Goal: Entertainment & Leisure: Consume media (video, audio)

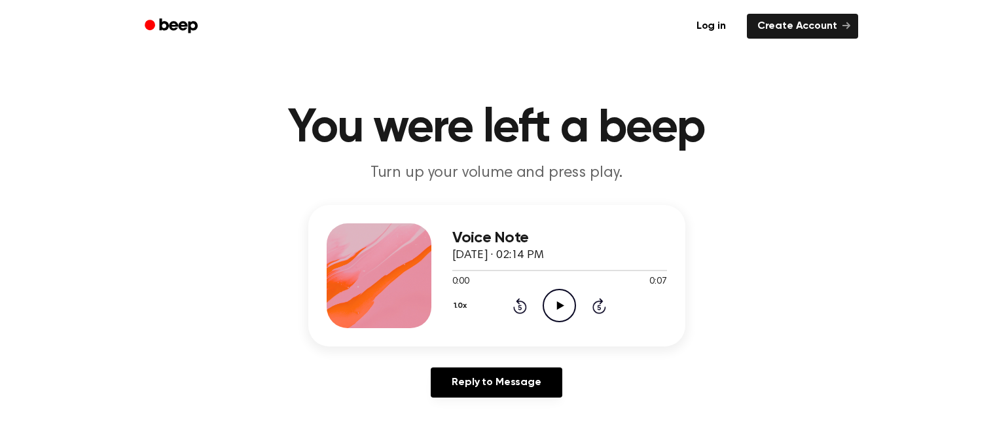
click at [558, 315] on icon "Play Audio" at bounding box center [559, 305] width 33 height 33
click at [563, 300] on icon "Play Audio" at bounding box center [559, 305] width 33 height 33
click at [560, 314] on icon "Play Audio" at bounding box center [559, 305] width 33 height 33
click at [549, 300] on icon "Play Audio" at bounding box center [559, 305] width 33 height 33
click at [547, 298] on icon "Play Audio" at bounding box center [559, 305] width 33 height 33
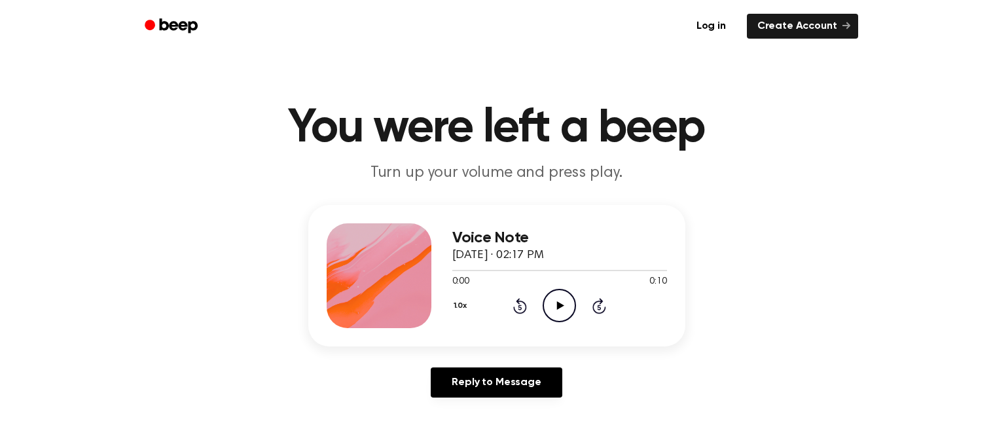
click at [550, 296] on icon "Play Audio" at bounding box center [559, 305] width 33 height 33
click at [563, 317] on icon "Play Audio" at bounding box center [559, 305] width 33 height 33
click at [550, 299] on icon "Play Audio" at bounding box center [559, 305] width 33 height 33
click at [560, 305] on icon at bounding box center [560, 305] width 7 height 9
click at [556, 293] on icon "Play Audio" at bounding box center [559, 305] width 33 height 33
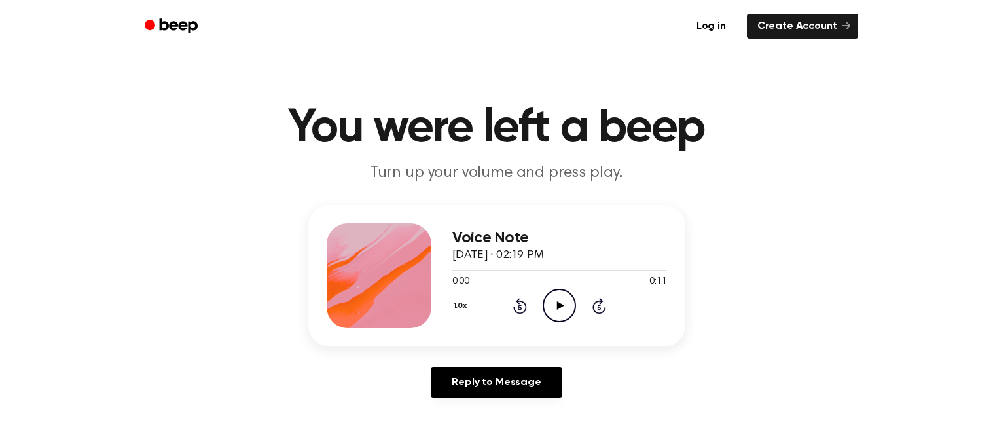
click at [557, 300] on icon "Play Audio" at bounding box center [559, 305] width 33 height 33
click at [544, 300] on icon "Play Audio" at bounding box center [559, 305] width 33 height 33
click at [554, 300] on icon "Play Audio" at bounding box center [559, 305] width 33 height 33
click at [546, 299] on icon "Play Audio" at bounding box center [559, 305] width 33 height 33
click at [552, 303] on icon "Play Audio" at bounding box center [559, 305] width 33 height 33
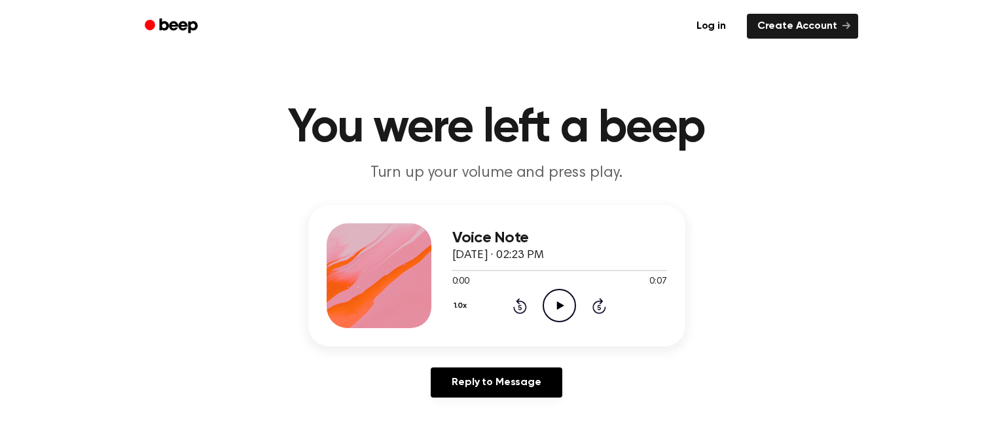
click at [547, 293] on icon "Play Audio" at bounding box center [559, 305] width 33 height 33
click at [546, 307] on icon "Play Audio" at bounding box center [559, 305] width 33 height 33
click at [564, 302] on icon "Play Audio" at bounding box center [559, 305] width 33 height 33
click at [556, 298] on icon "Play Audio" at bounding box center [559, 305] width 33 height 33
click at [560, 291] on icon "Play Audio" at bounding box center [559, 305] width 33 height 33
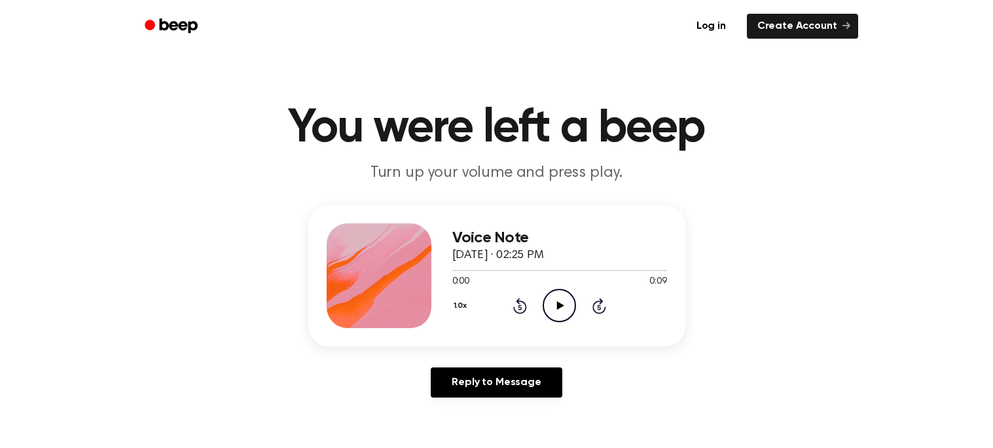
click at [565, 298] on icon "Play Audio" at bounding box center [559, 305] width 33 height 33
